Goal: Task Accomplishment & Management: Complete application form

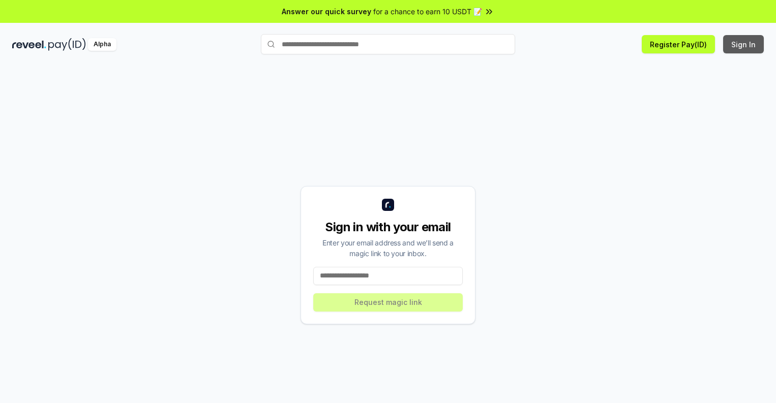
click at [744, 44] on button "Sign In" at bounding box center [743, 44] width 41 height 18
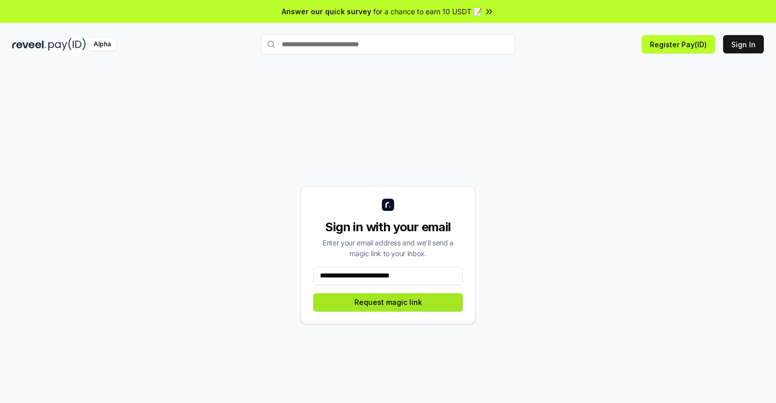
type input "**********"
click at [388, 302] on button "Request magic link" at bounding box center [387, 302] width 149 height 18
